Goal: Information Seeking & Learning: Learn about a topic

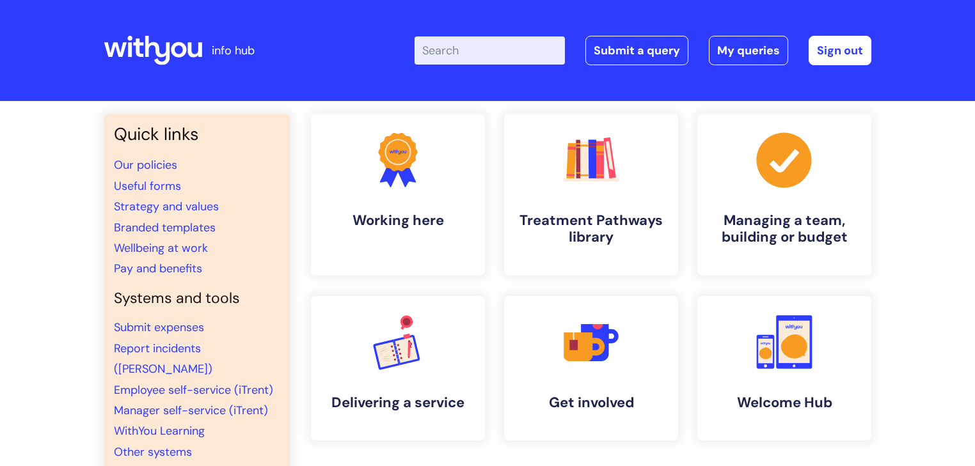
click at [461, 52] on input "Enter your search term here..." at bounding box center [490, 50] width 150 height 28
type input "reasonable adjustment"
click button "Search" at bounding box center [0, 0] width 0 height 0
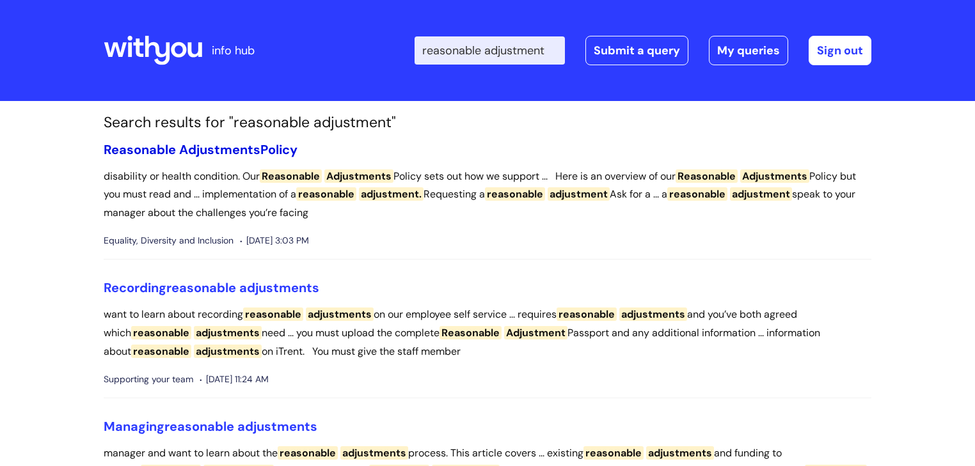
click at [251, 143] on span "Adjustments" at bounding box center [219, 149] width 81 height 17
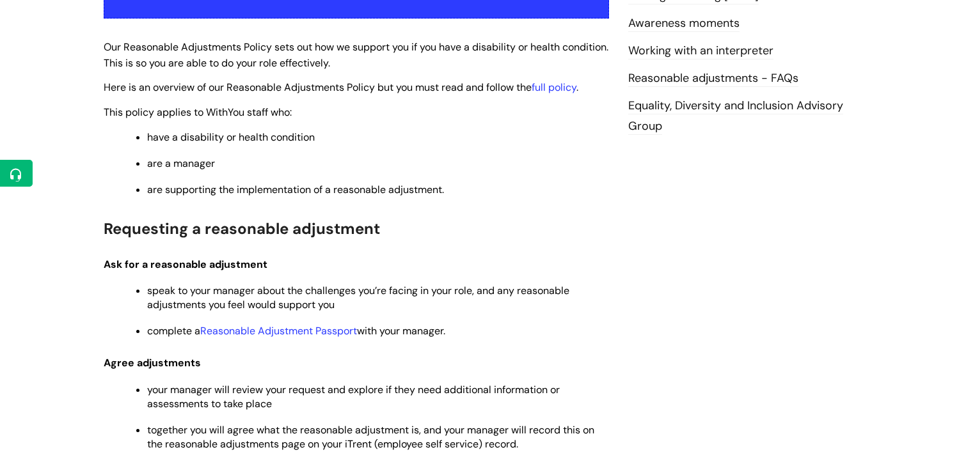
scroll to position [307, 0]
click at [283, 333] on link "Reasonable Adjustment Passport" at bounding box center [278, 330] width 157 height 13
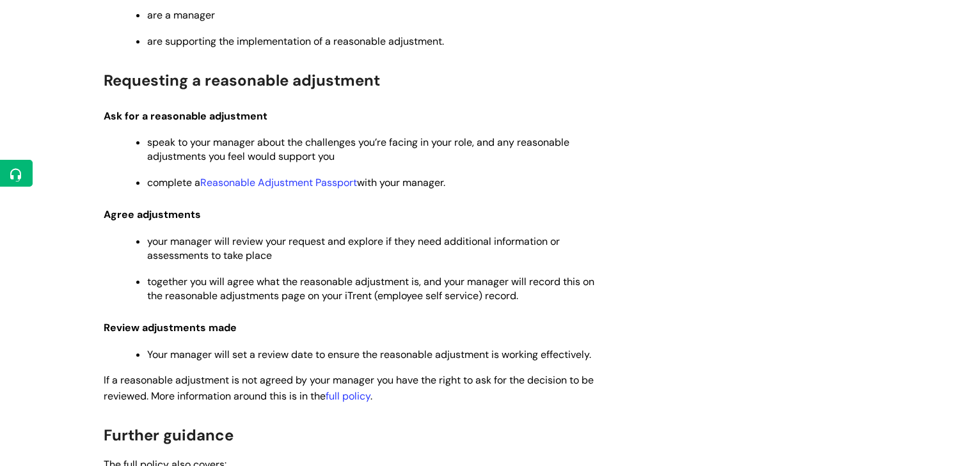
scroll to position [461, 0]
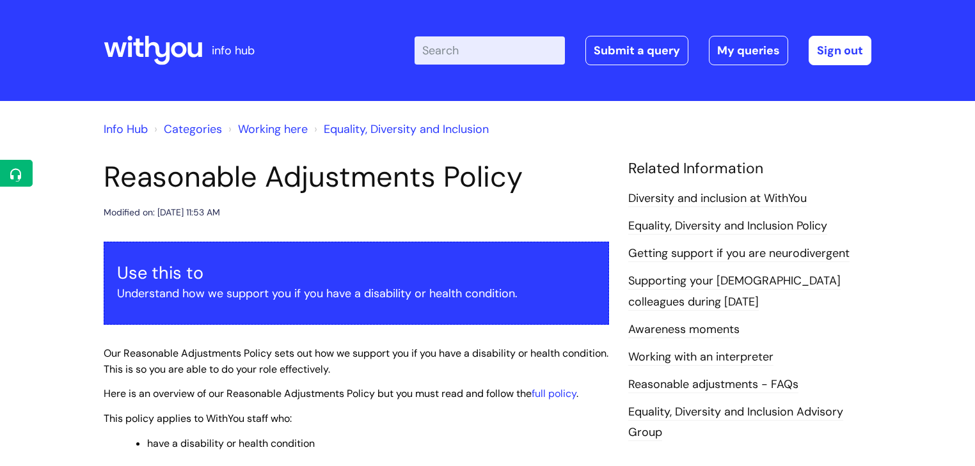
scroll to position [461, 0]
